Goal: Task Accomplishment & Management: Complete application form

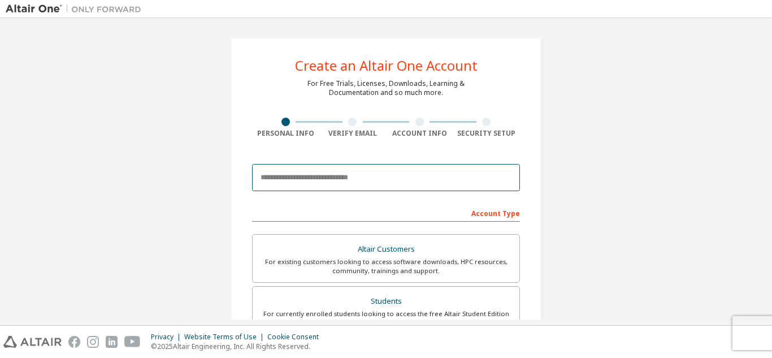
click at [352, 171] on input "email" at bounding box center [386, 177] width 268 height 27
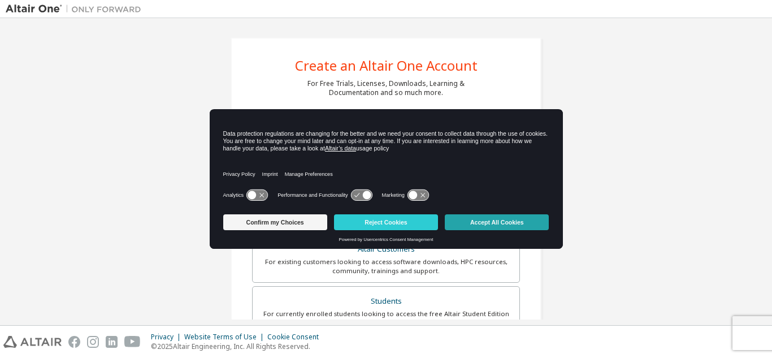
click at [491, 222] on button "Accept All Cookies" at bounding box center [497, 222] width 104 height 16
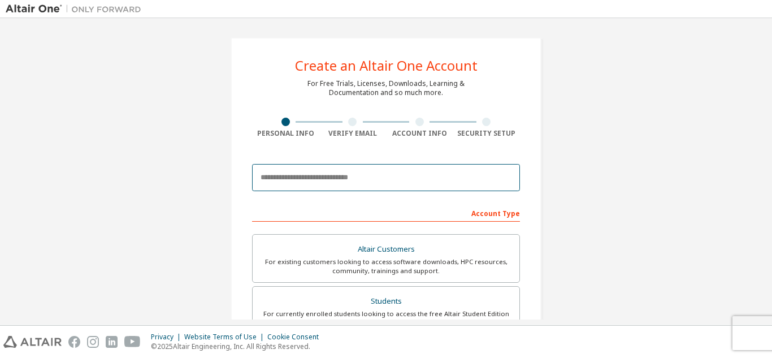
click at [344, 180] on input "email" at bounding box center [386, 177] width 268 height 27
type input "*"
type input "**********"
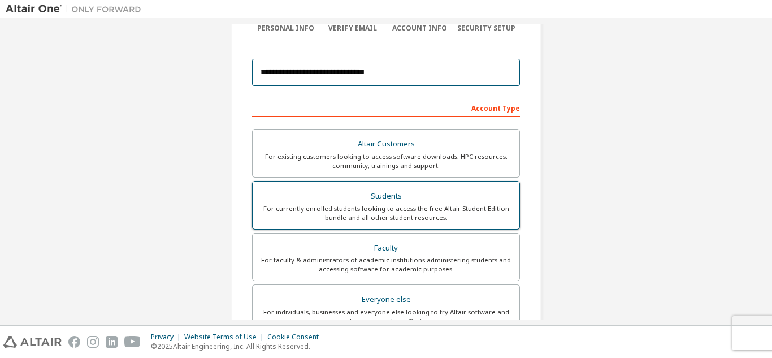
scroll to position [77, 0]
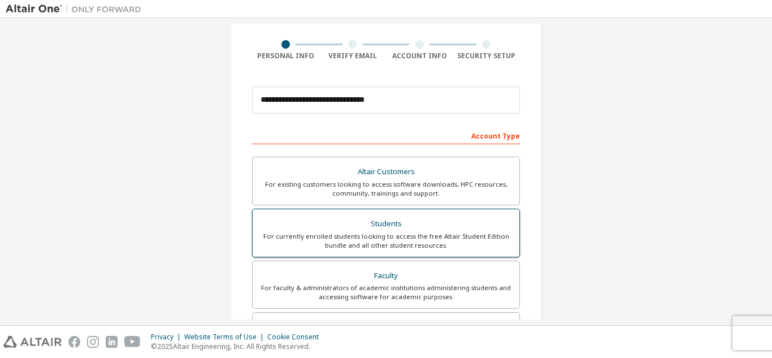
click at [388, 223] on div "Students" at bounding box center [386, 224] width 253 height 16
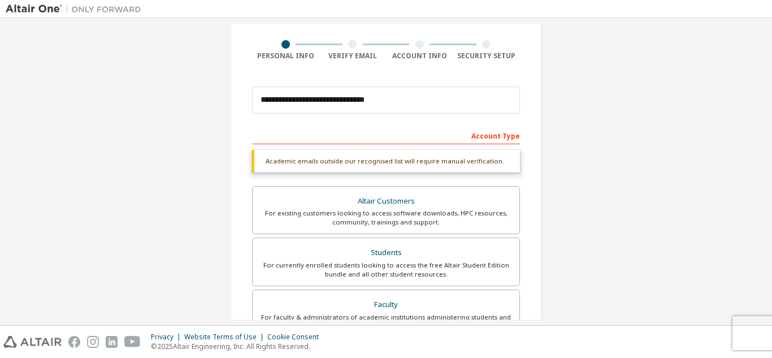
click at [400, 165] on div "Academic emails outside our recognised list will require manual verification." at bounding box center [386, 161] width 268 height 23
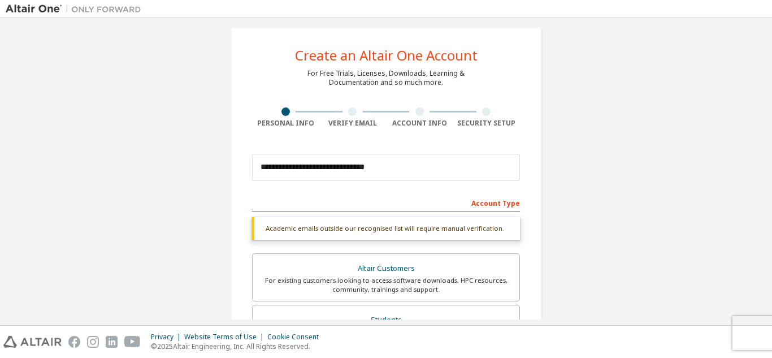
scroll to position [0, 0]
